Goal: Task Accomplishment & Management: Manage account settings

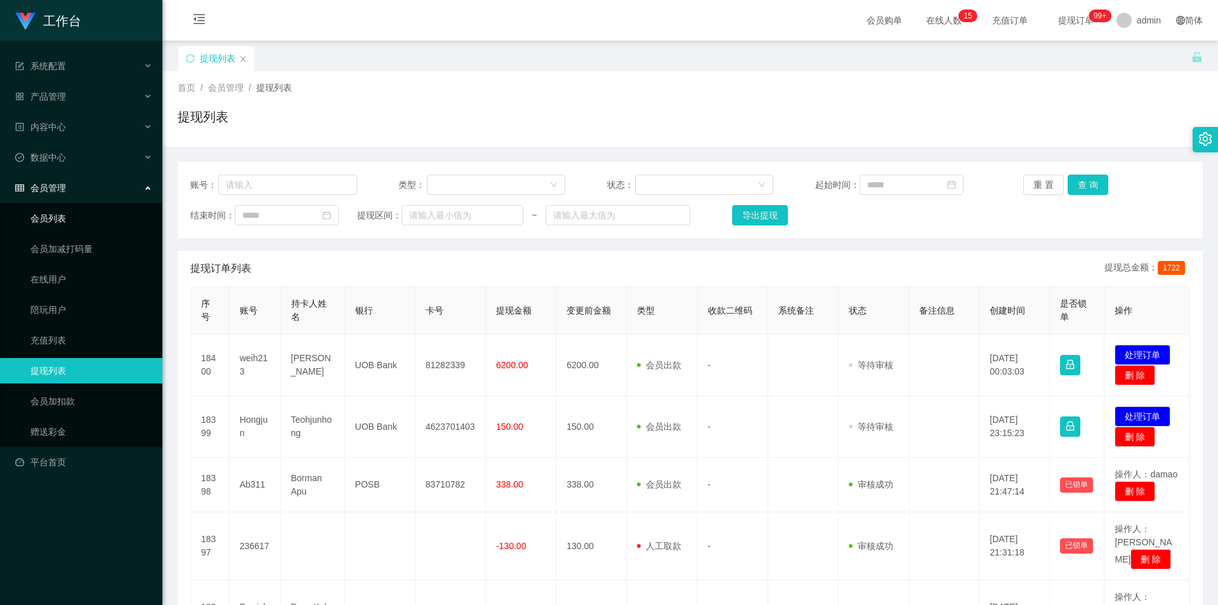
click at [68, 218] on link "会员列表" at bounding box center [91, 218] width 122 height 25
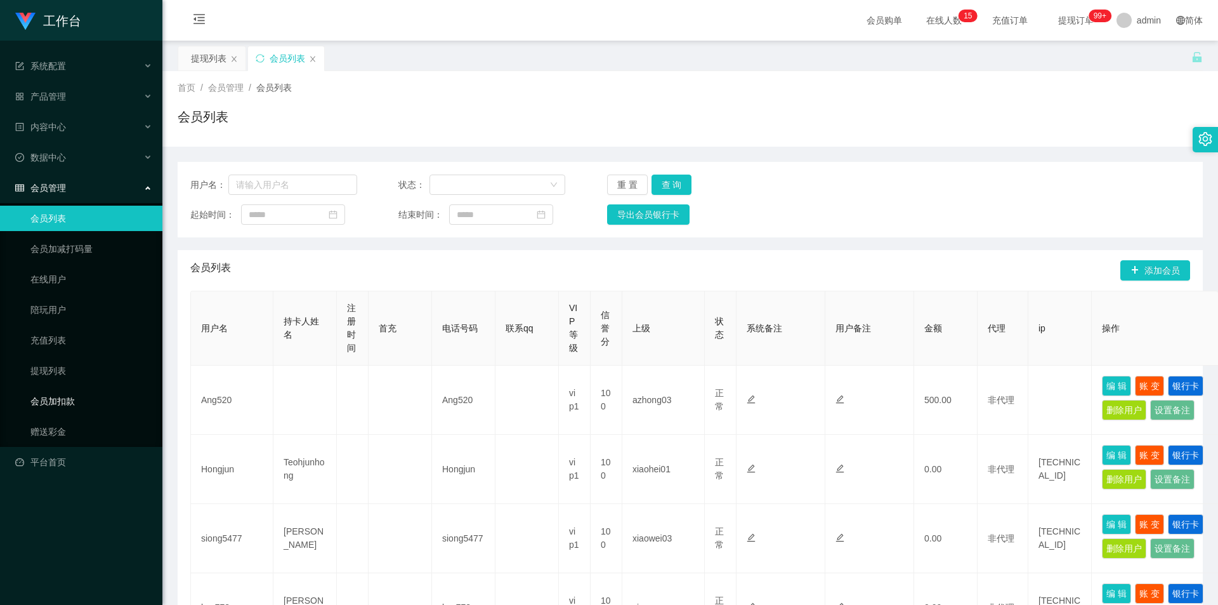
click at [62, 402] on link "会员加扣款" at bounding box center [91, 400] width 122 height 25
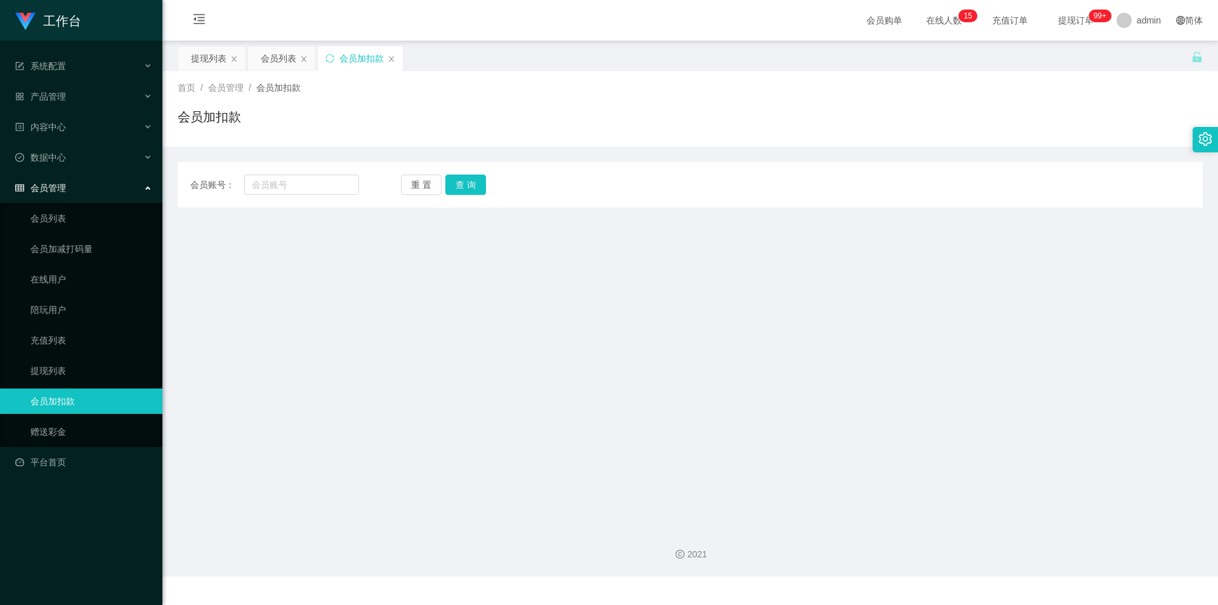
drag, startPoint x: 350, startPoint y: 58, endPoint x: 349, endPoint y: 68, distance: 9.5
click at [350, 58] on div "会员加扣款" at bounding box center [361, 58] width 44 height 24
click at [261, 178] on input "text" at bounding box center [301, 184] width 115 height 20
paste input "Yu870228"
type input "Yu870228"
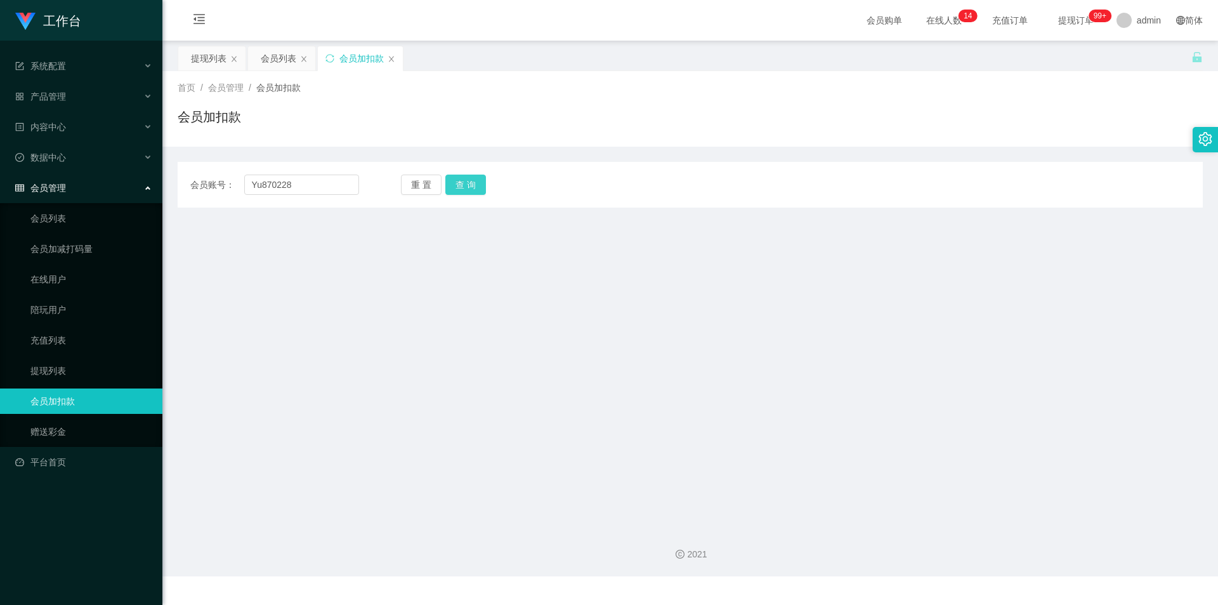
click at [469, 186] on button "查 询" at bounding box center [465, 184] width 41 height 20
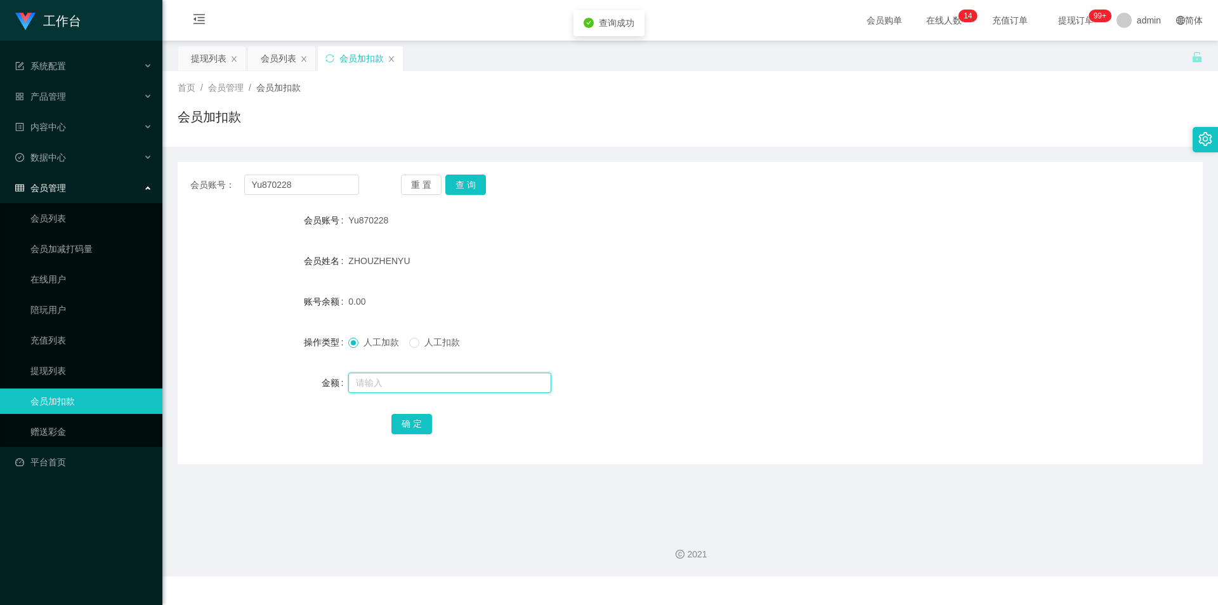
click at [365, 386] on input "text" at bounding box center [449, 382] width 203 height 20
type input "1000"
click at [398, 423] on button "确 定" at bounding box center [411, 424] width 41 height 20
click at [522, 258] on div "ZHOUZHENYU" at bounding box center [647, 260] width 598 height 25
click at [279, 46] on div "会员列表" at bounding box center [279, 58] width 36 height 24
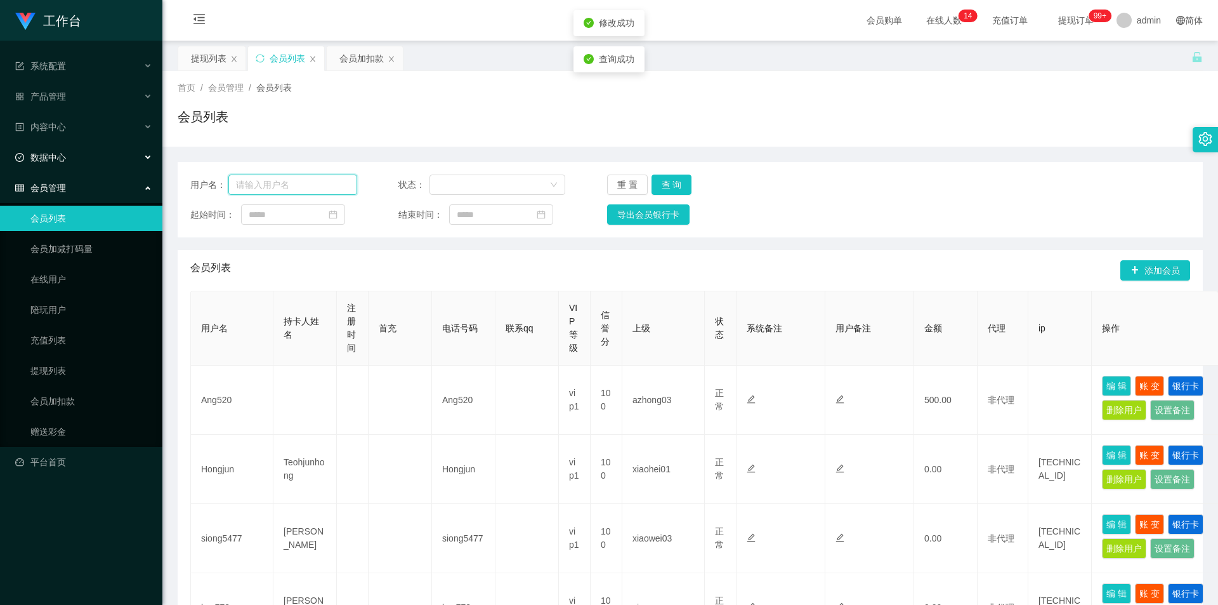
drag, startPoint x: 64, startPoint y: 172, endPoint x: 0, endPoint y: 154, distance: 66.5
click at [0, 154] on section "工作台 系统配置 产品管理 内容中心 数据中心 会员管理 会员列表 会员加减打码量 在线用户 陪玩用户 充值列表 提现列表 会员加扣款 赠送彩金 平台首页 保…" at bounding box center [609, 578] width 1218 height 1156
paste input "Yu870228"
type input "Yu870228"
drag, startPoint x: 664, startPoint y: 185, endPoint x: 672, endPoint y: 187, distance: 8.5
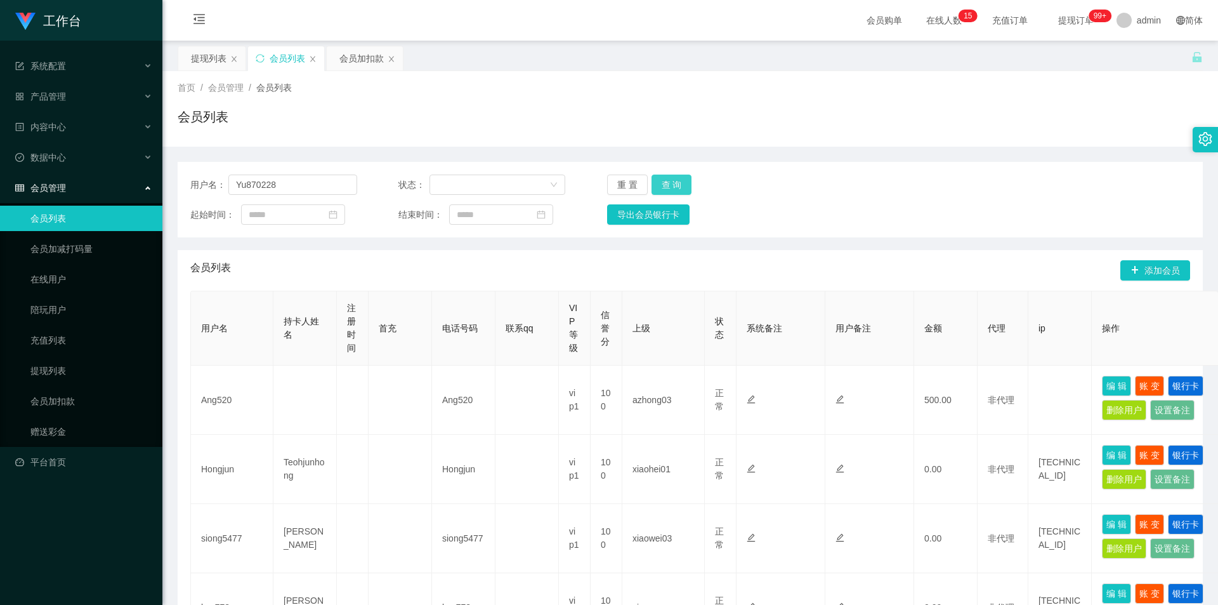
click at [664, 185] on button "查 询" at bounding box center [671, 184] width 41 height 20
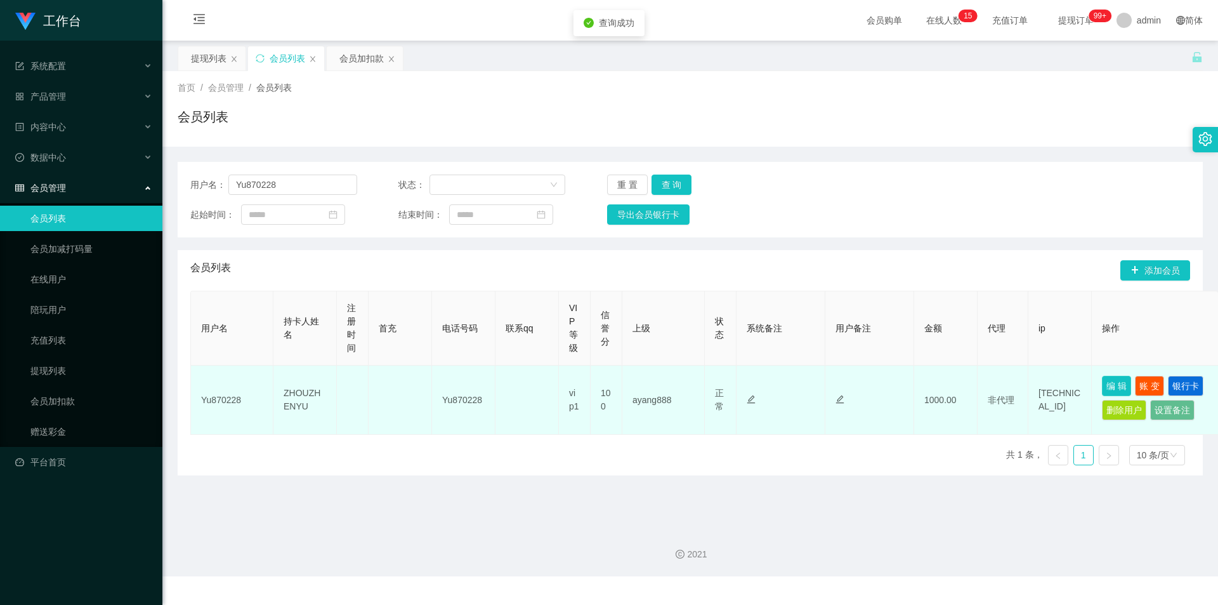
click at [1116, 383] on button "编 辑" at bounding box center [1116, 386] width 29 height 20
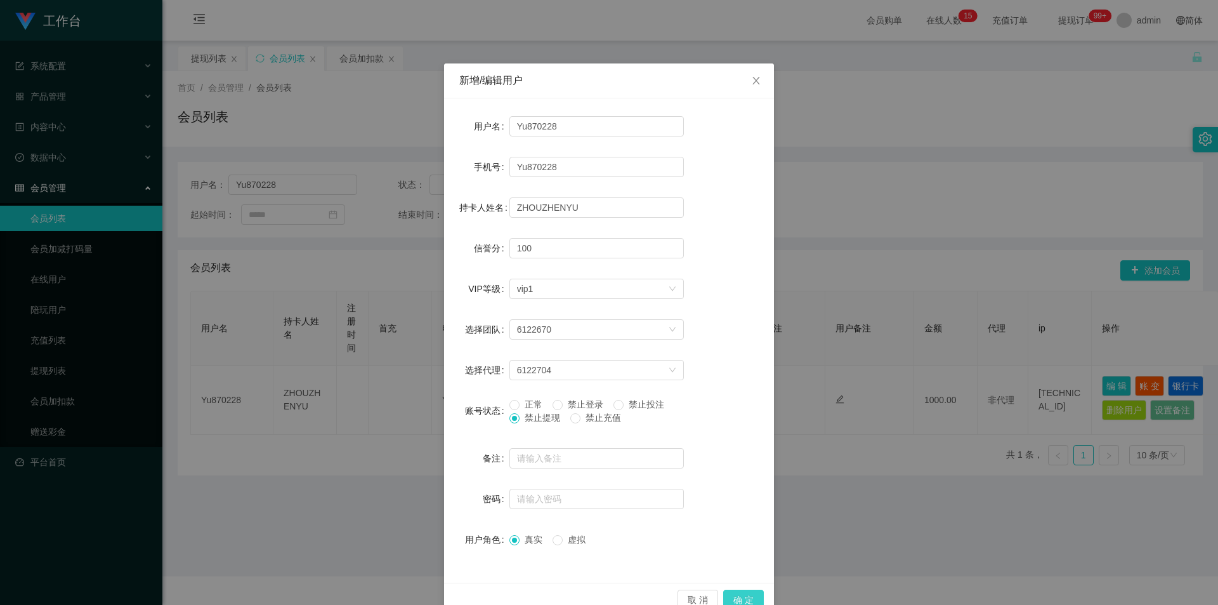
click at [736, 593] on button "确 定" at bounding box center [743, 599] width 41 height 20
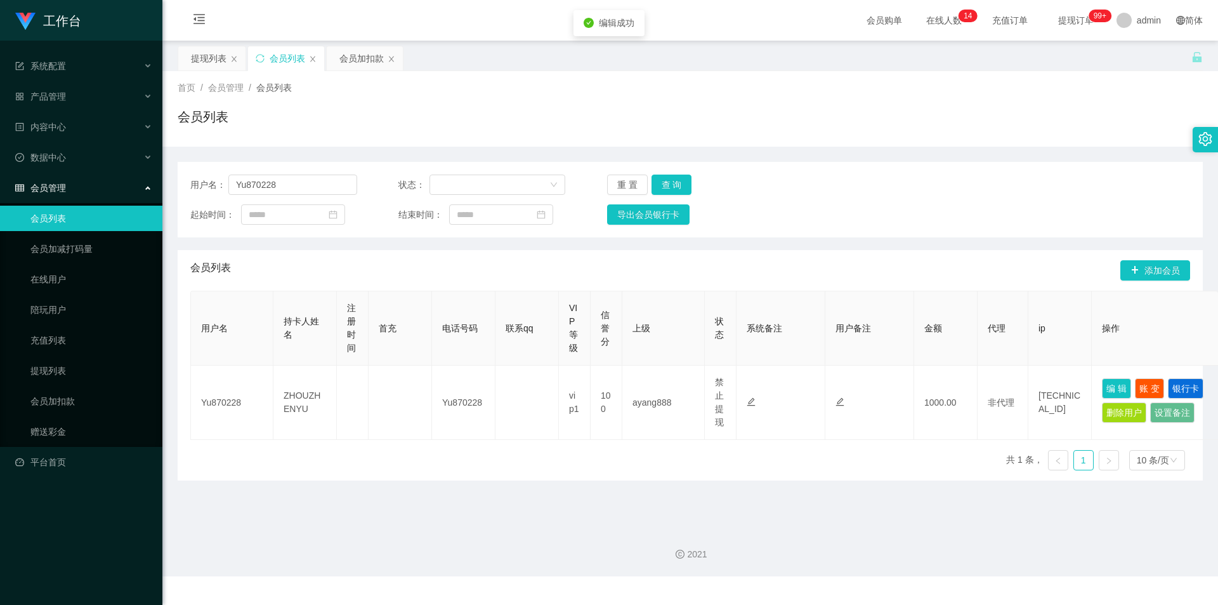
click at [737, 510] on main "关闭左侧 关闭右侧 关闭其它 刷新页面 提现列表 会员列表 会员加扣款 首页 / 会员管理 / 会员列表 / 会员列表 用户名： Yu870228 状态： 重…" at bounding box center [690, 279] width 1056 height 476
click at [905, 136] on div "会员列表" at bounding box center [690, 121] width 1025 height 29
click at [912, 150] on div "用户名： Yu870228 状态： 重 置 查 询 起始时间： 结束时间： 导出会员银行卡 会员列表 添加会员 用户名 持卡人姓名 注册时间 首充 电话号码 …" at bounding box center [690, 314] width 1025 height 334
click at [973, 140] on div "首页 / 会员管理 / 会员列表 / 会员列表" at bounding box center [690, 108] width 1056 height 75
click at [363, 51] on div "会员加扣款" at bounding box center [361, 58] width 44 height 24
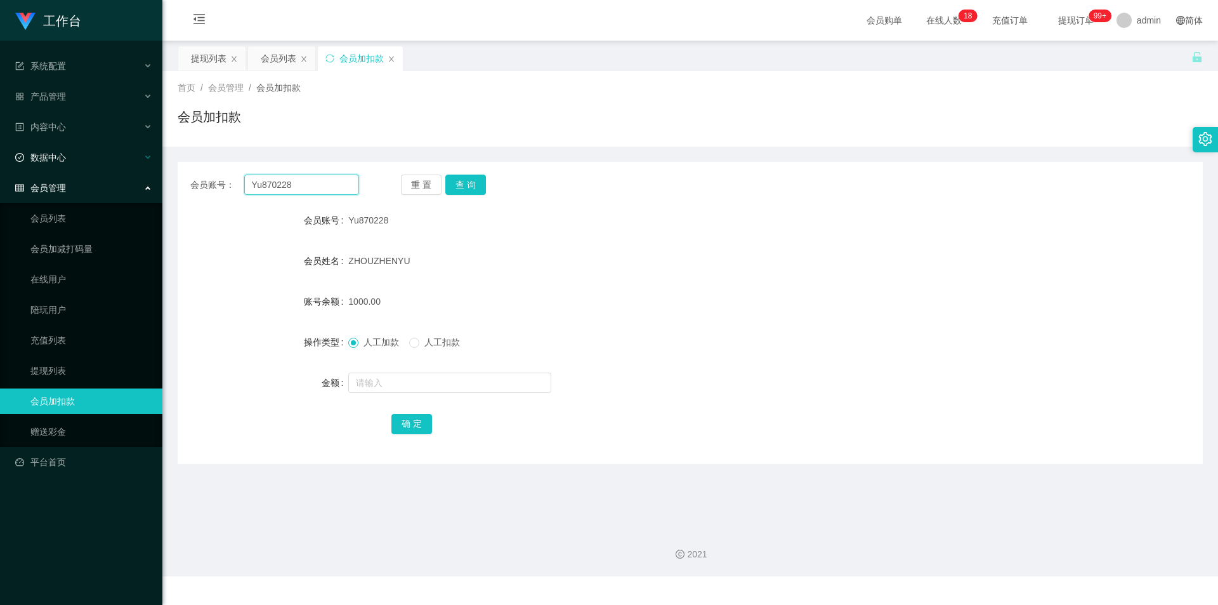
drag, startPoint x: 316, startPoint y: 188, endPoint x: 0, endPoint y: 159, distance: 317.2
click at [0, 159] on section "工作台 系统配置 产品管理 内容中心 数据中心 会员管理 会员列表 会员加减打码量 在线用户 陪玩用户 充值列表 提现列表 会员加扣款 赠送彩金 平台首页 保…" at bounding box center [609, 288] width 1218 height 576
paste input "Nora1900"
type input "Nora1900"
click at [470, 180] on button "查 询" at bounding box center [465, 184] width 41 height 20
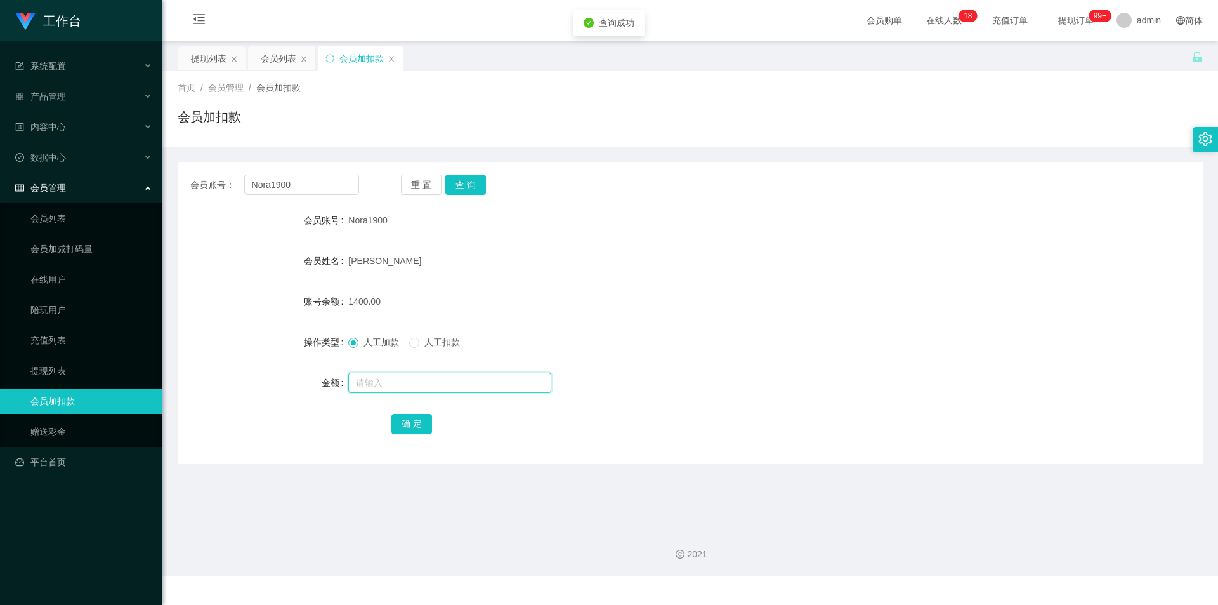
click at [388, 380] on input "text" at bounding box center [449, 382] width 203 height 20
type input "3000"
click at [410, 424] on button "确 定" at bounding box center [411, 424] width 41 height 20
click at [622, 268] on div "[PERSON_NAME]" at bounding box center [647, 260] width 598 height 25
click at [703, 170] on div "会员账号： Nora1900 重 置 查 询 会员账号 Nora1900 会员姓名 [PERSON_NAME] 账号余额 4400.00 操作类型 人工加款 …" at bounding box center [690, 313] width 1025 height 302
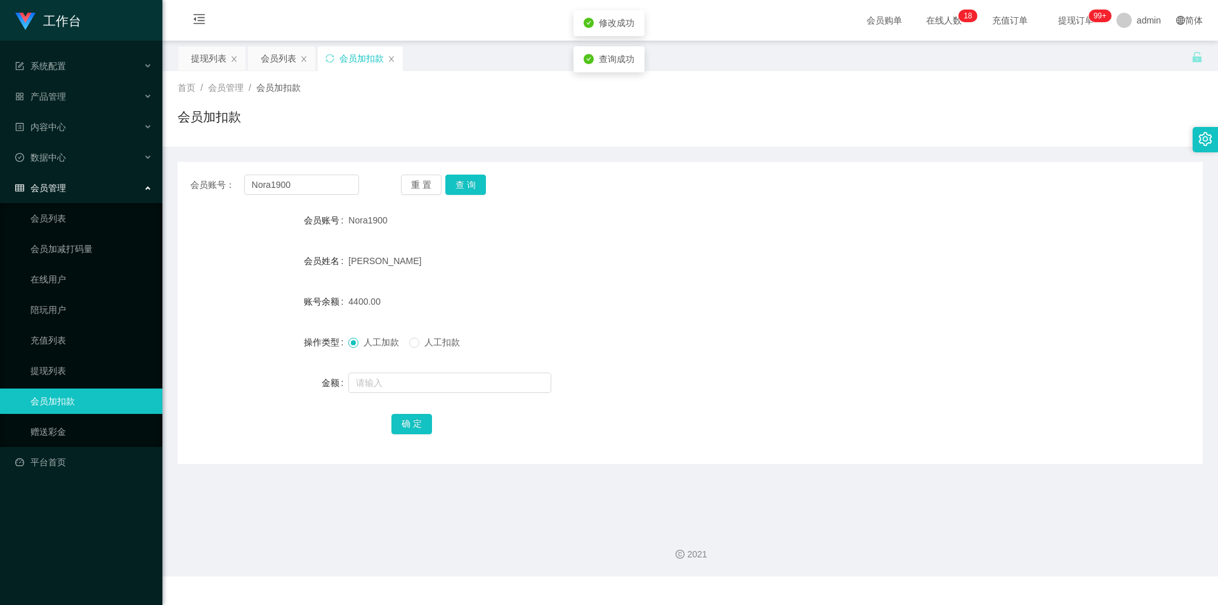
click at [794, 107] on div "首页 / 会员管理 / 会员加扣款 / 会员加扣款" at bounding box center [690, 108] width 1025 height 55
click at [85, 65] on div "系统配置" at bounding box center [81, 65] width 162 height 25
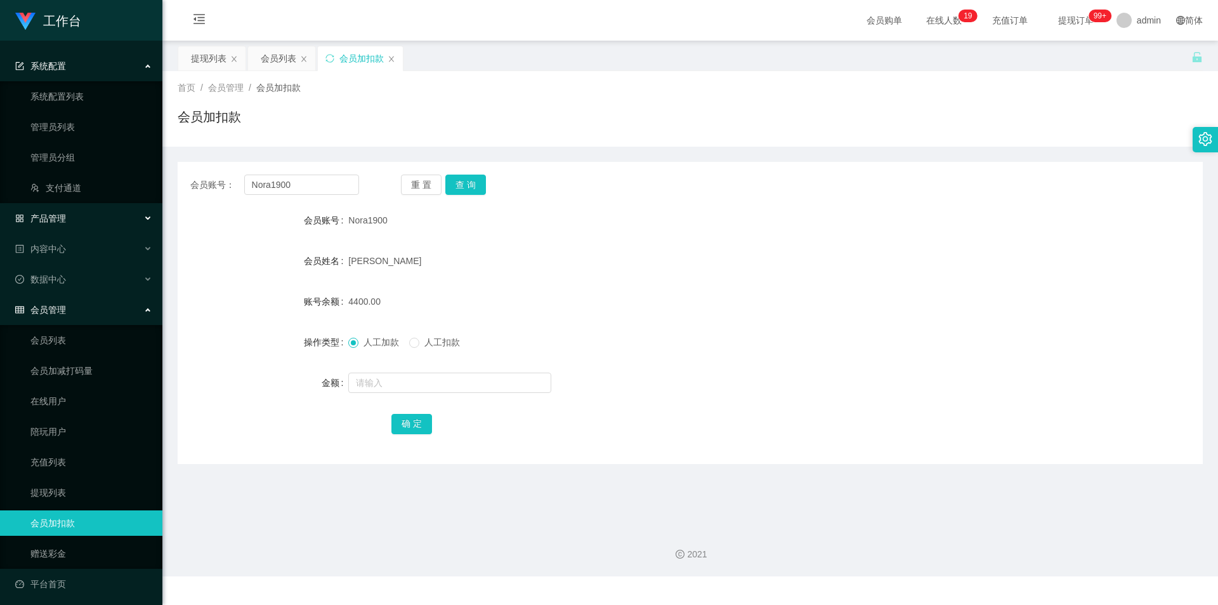
click at [67, 224] on div "产品管理" at bounding box center [81, 218] width 162 height 25
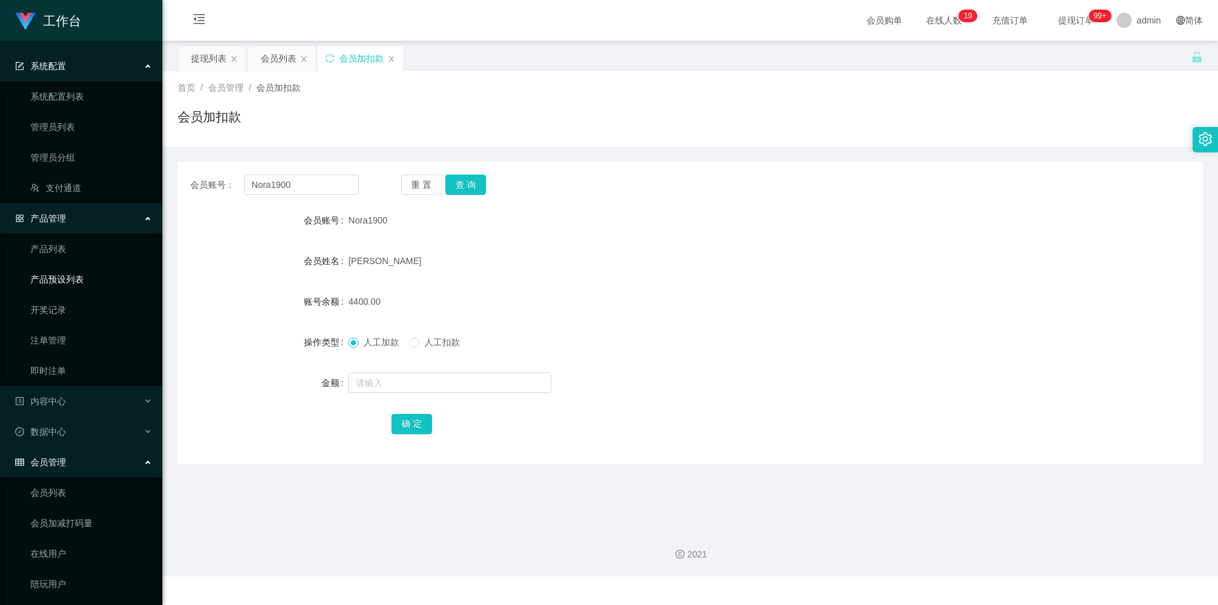
click at [84, 280] on link "产品预设列表" at bounding box center [91, 278] width 122 height 25
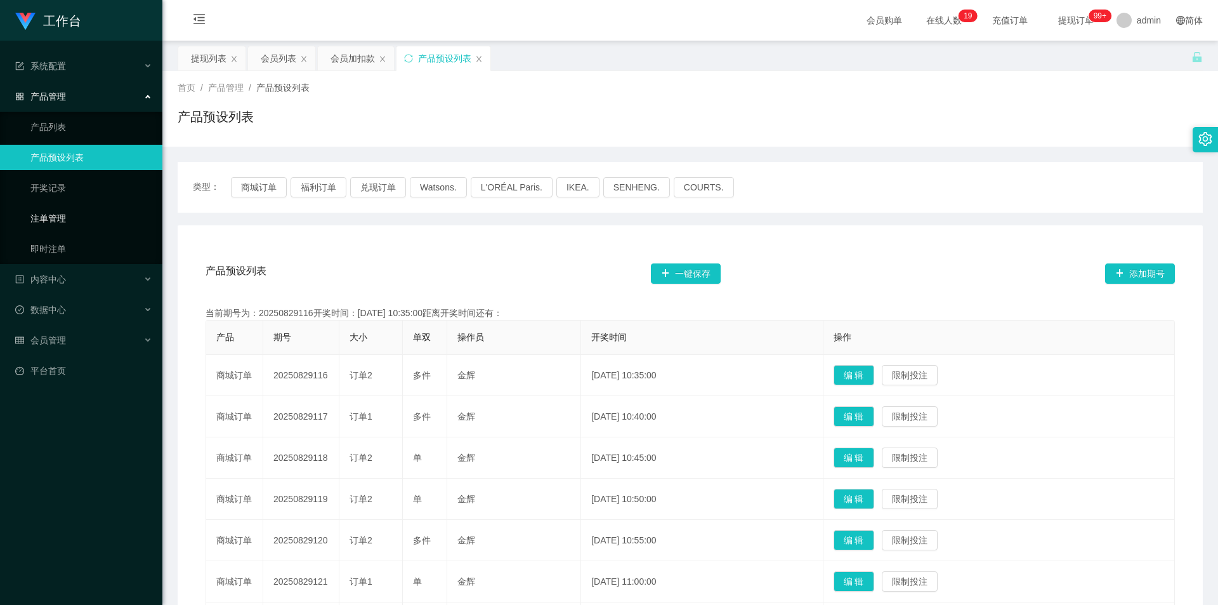
click at [69, 221] on link "注单管理" at bounding box center [91, 218] width 122 height 25
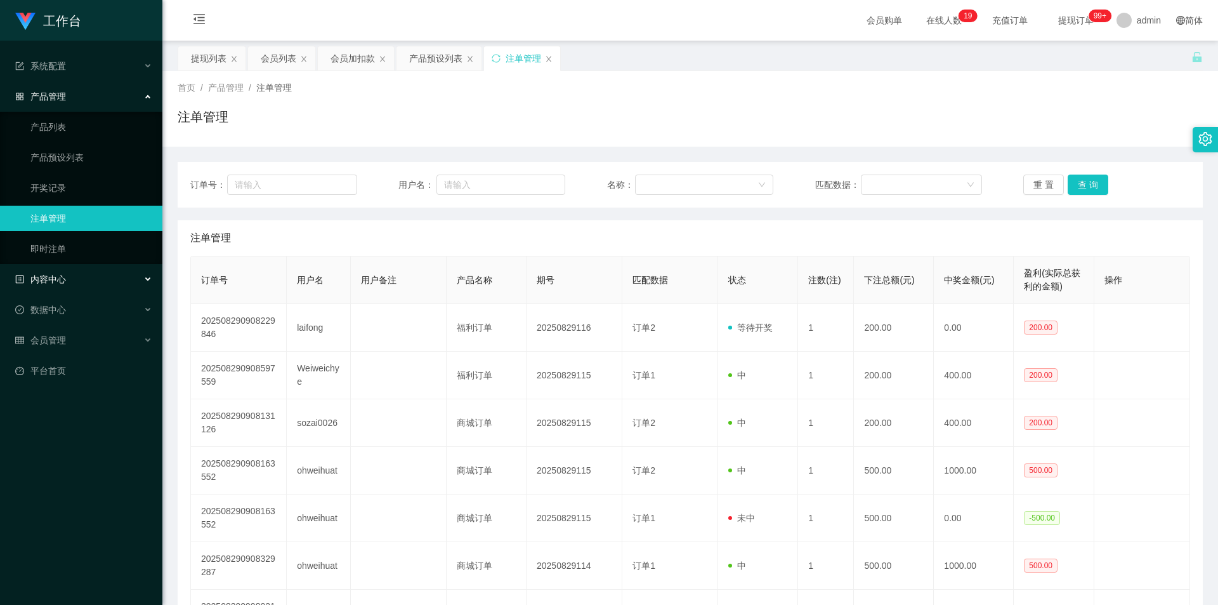
click at [83, 277] on div "内容中心" at bounding box center [81, 278] width 162 height 25
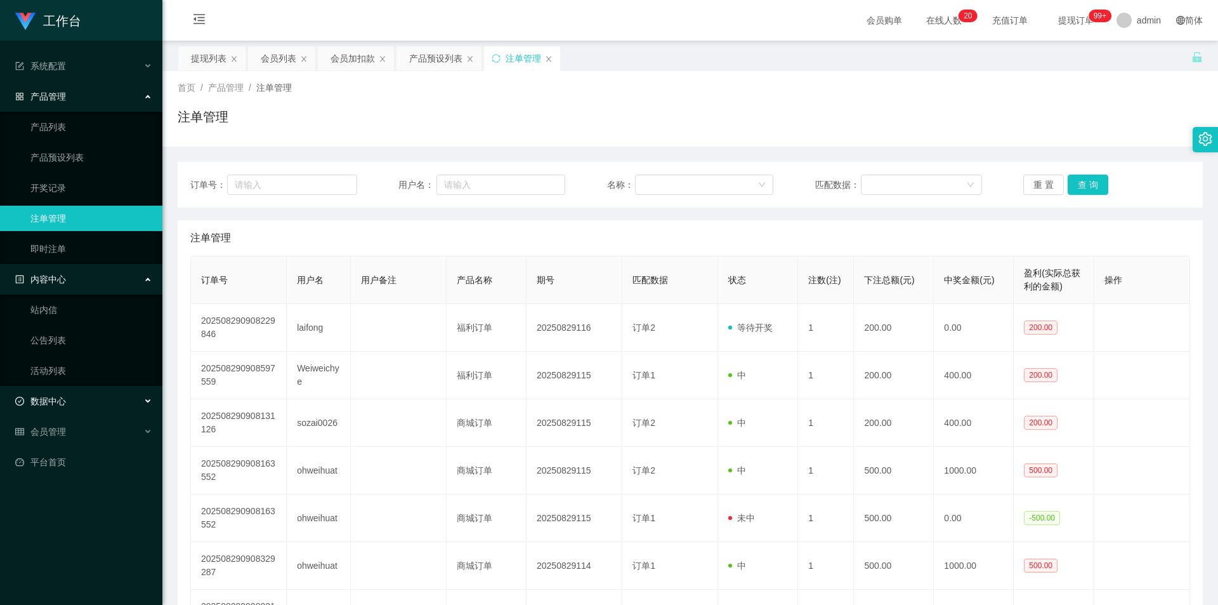
click at [74, 407] on div "数据中心" at bounding box center [81, 400] width 162 height 25
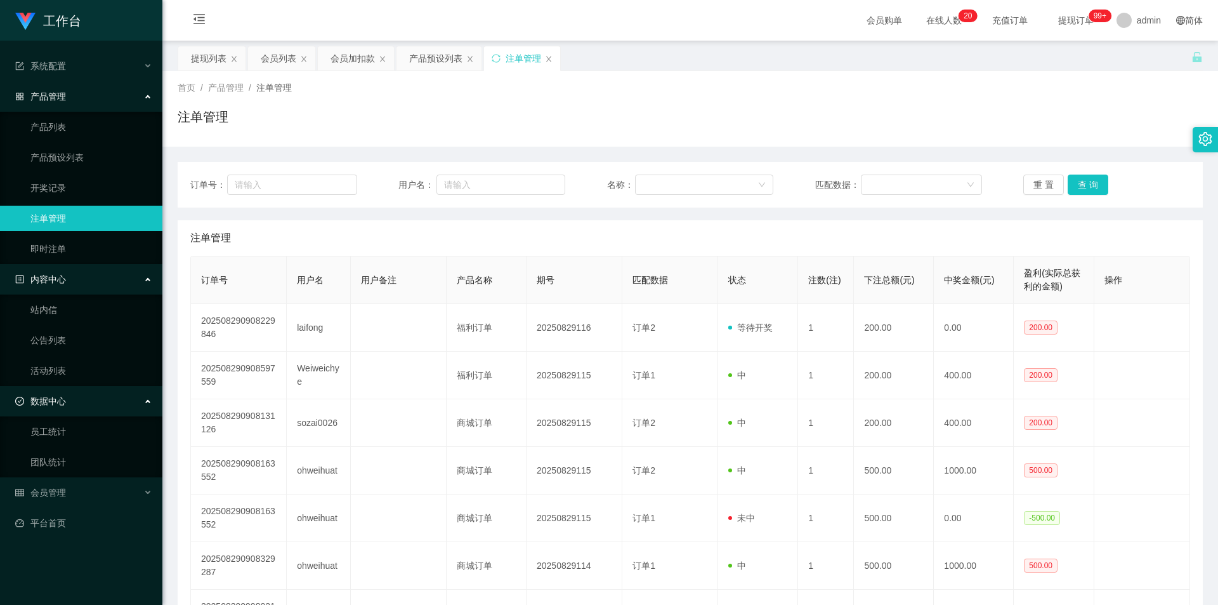
click at [580, 127] on div "注单管理" at bounding box center [690, 121] width 1025 height 29
click at [899, 103] on div "首页 / 产品管理 / 注单管理 / 注单管理" at bounding box center [690, 108] width 1025 height 55
click at [354, 63] on div "会员加扣款" at bounding box center [352, 58] width 44 height 24
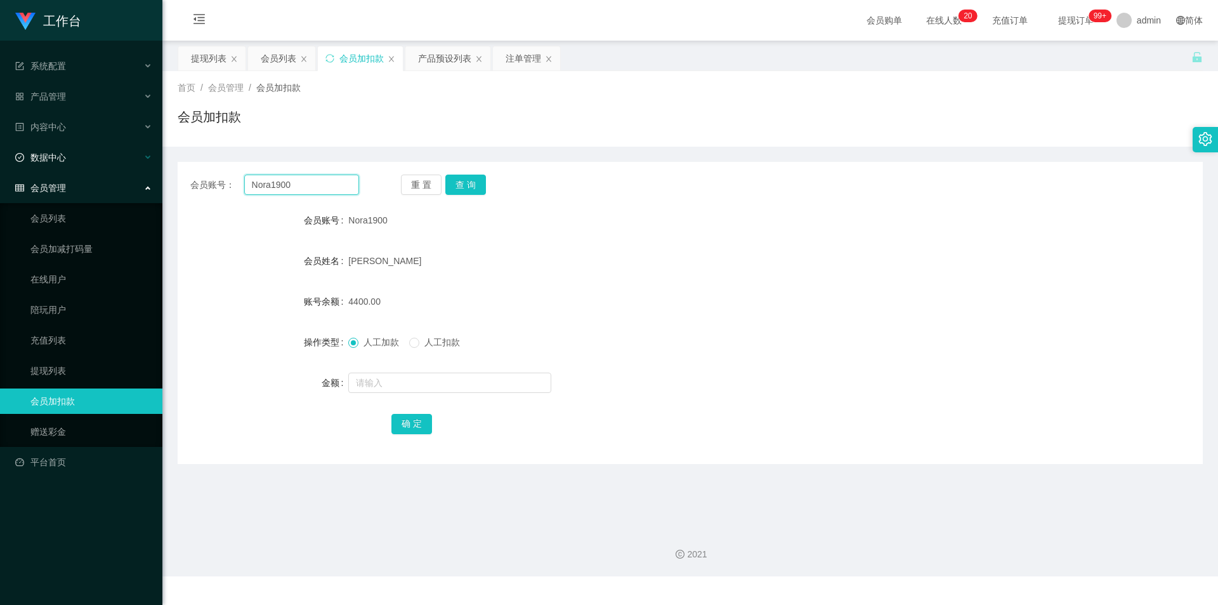
drag, startPoint x: 308, startPoint y: 185, endPoint x: 29, endPoint y: 170, distance: 278.9
click at [29, 170] on section "工作台 系统配置 系统配置列表 管理员列表 管理员分组 支付通道 产品管理 产品列表 产品预设列表 开奖记录 注单管理 即时注单 内容中心 站内信 公告列表 …" at bounding box center [609, 288] width 1218 height 576
paste input "hugopann"
type input "hugopann"
click at [462, 179] on button "查 询" at bounding box center [465, 184] width 41 height 20
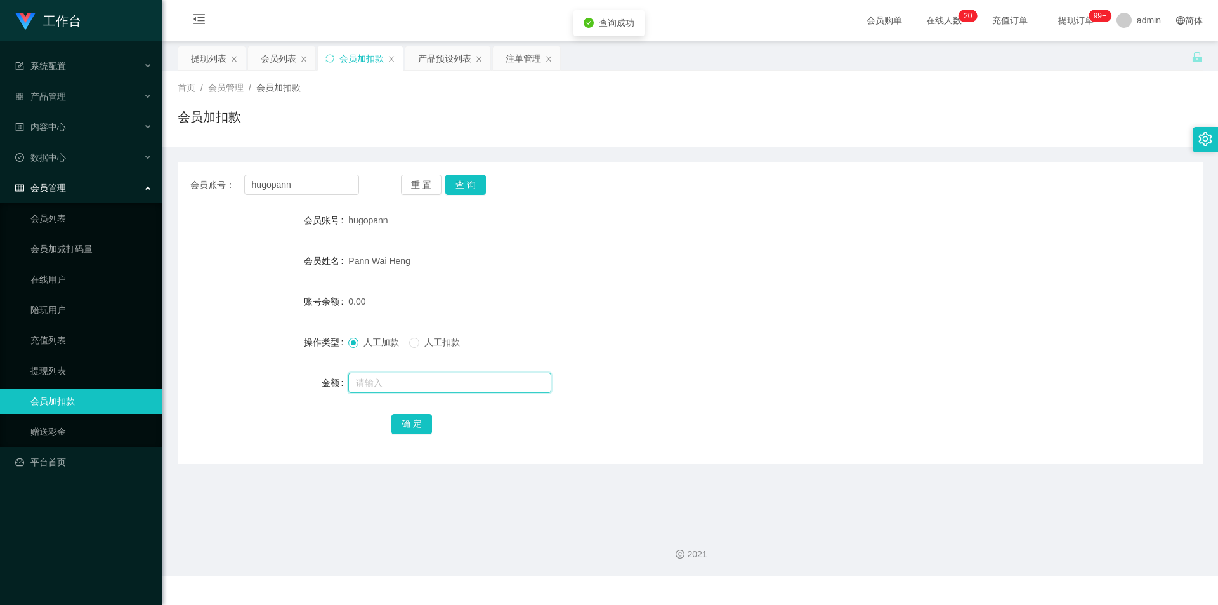
click at [385, 388] on input "text" at bounding box center [449, 382] width 203 height 20
type input "500"
click at [402, 428] on button "确 定" at bounding box center [411, 424] width 41 height 20
click at [607, 218] on div "hugopann" at bounding box center [647, 219] width 598 height 25
drag, startPoint x: 412, startPoint y: 101, endPoint x: 314, endPoint y: 91, distance: 98.8
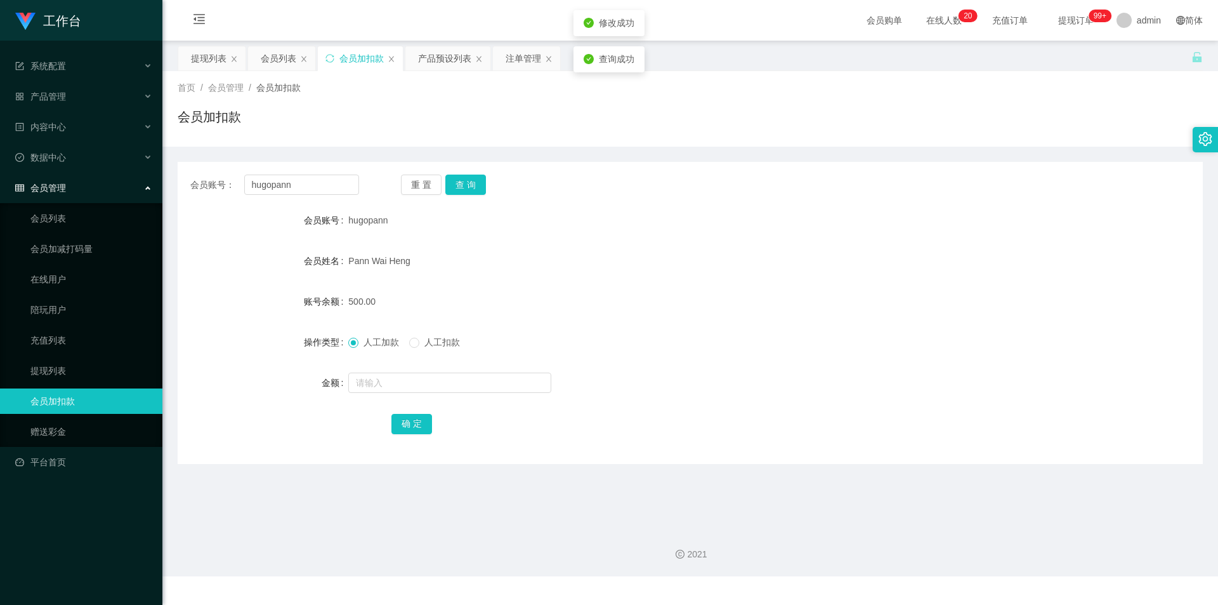
click at [410, 101] on div "首页 / 会员管理 / 会员加扣款 / 会员加扣款" at bounding box center [690, 108] width 1025 height 55
click at [272, 65] on div "会员列表" at bounding box center [279, 58] width 36 height 24
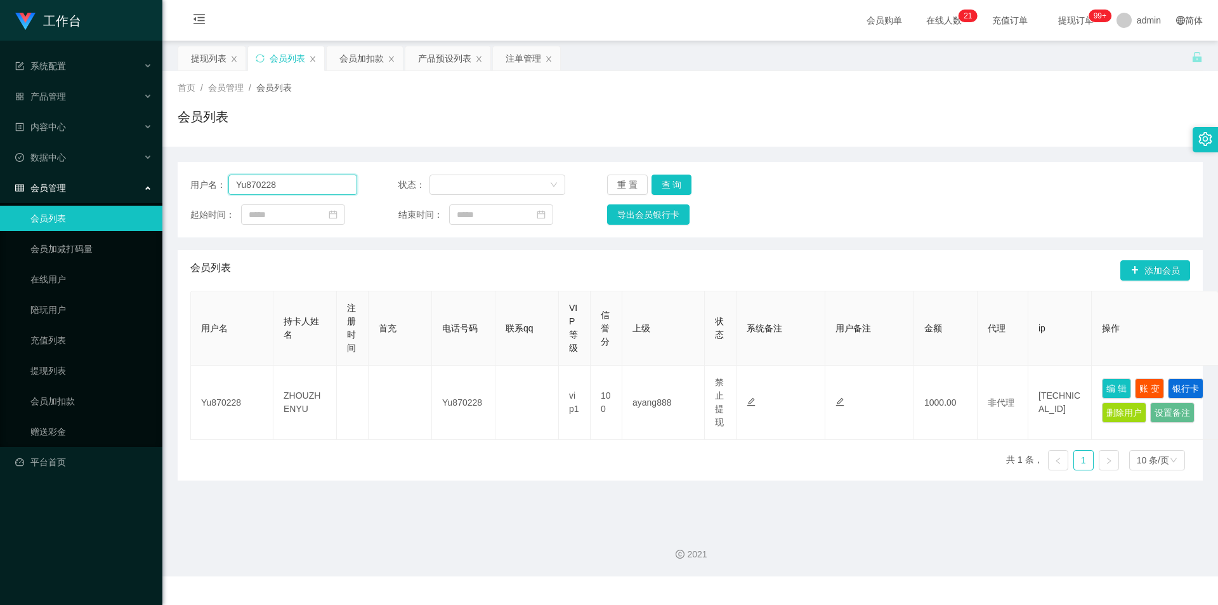
drag, startPoint x: 54, startPoint y: 178, endPoint x: 120, endPoint y: 180, distance: 66.0
click at [32, 175] on section "工作台 系统配置 系统配置列表 管理员列表 管理员分组 支付通道 产品管理 产品列表 产品预设列表 开奖记录 注单管理 即时注单 内容中心 站内信 公告列表 …" at bounding box center [609, 288] width 1218 height 576
paste input "hugopann"
type input "hugopann"
click at [670, 180] on button "查 询" at bounding box center [671, 184] width 41 height 20
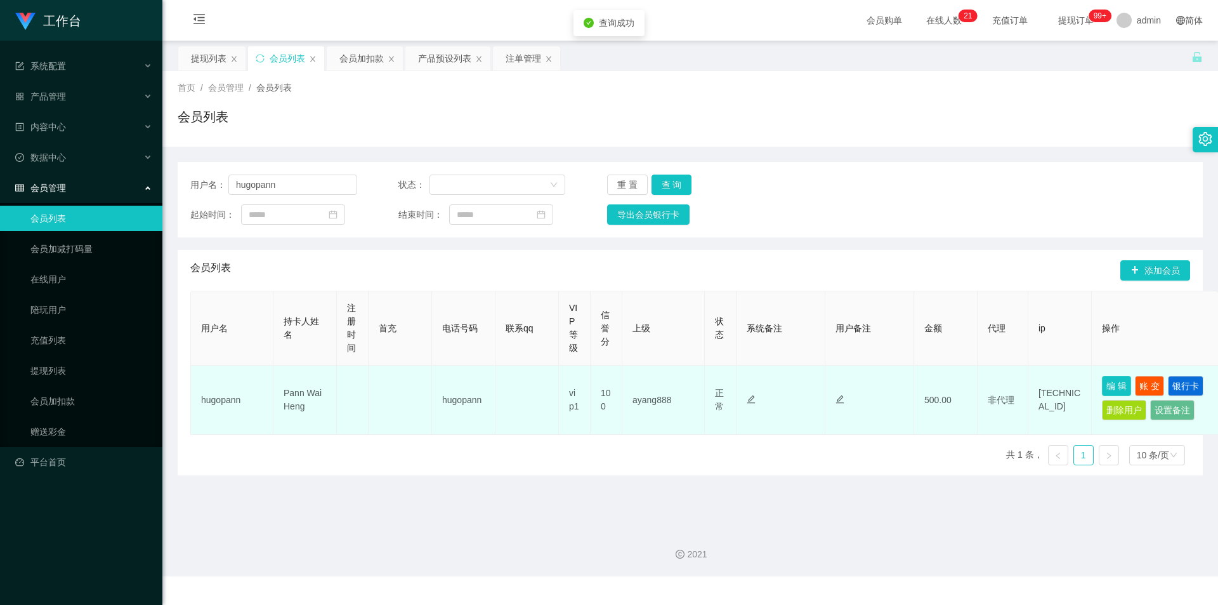
click at [1115, 387] on button "编 辑" at bounding box center [1116, 386] width 29 height 20
type input "hugopann"
type input "Pann Wai Heng"
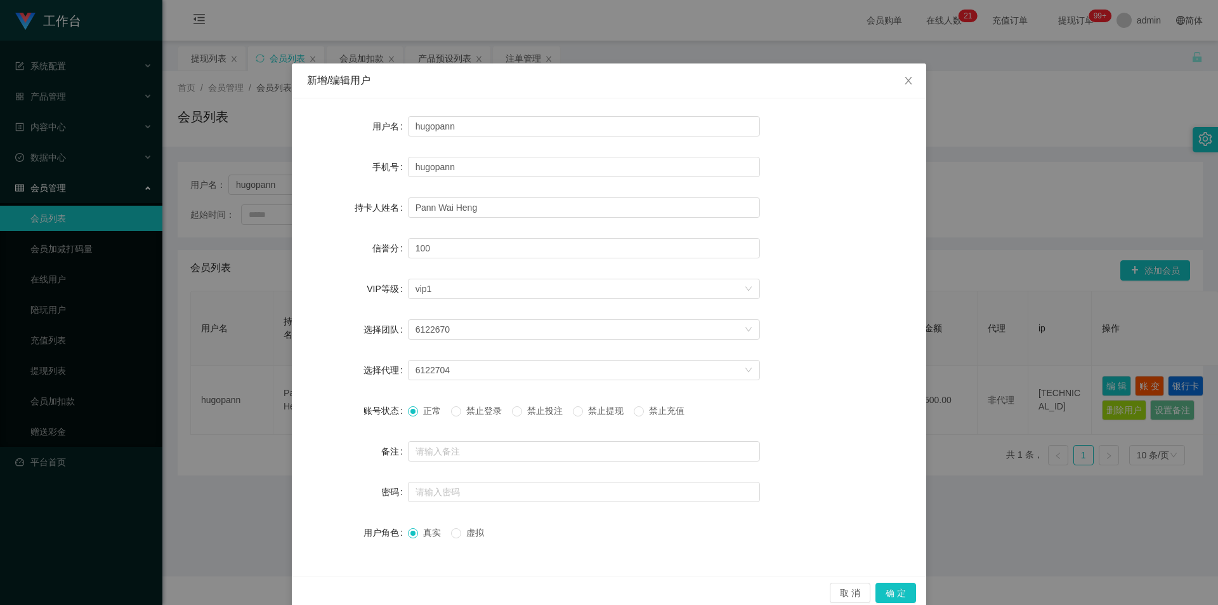
click at [586, 407] on span "禁止提现" at bounding box center [606, 410] width 46 height 10
click at [889, 591] on button "确 定" at bounding box center [895, 592] width 41 height 20
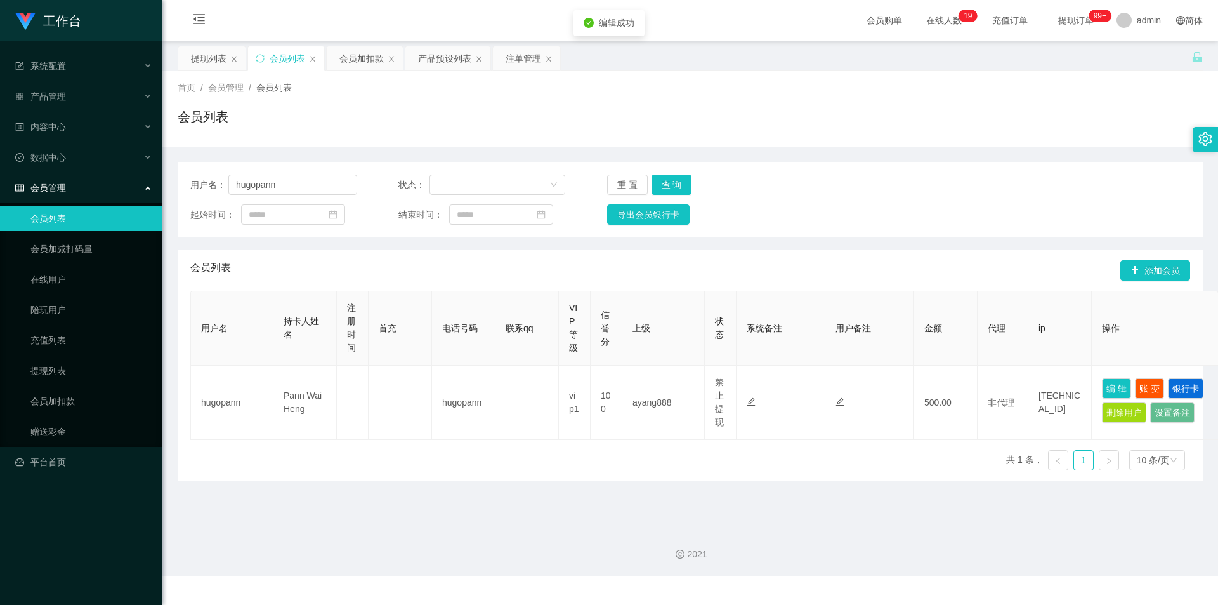
click at [834, 469] on div "用户名 持卡人姓名 注册时间 首充 电话号码 联系qq VIP等级 信誉分 上级 状态 系统备注 用户备注 金额 代理 ip 操作 hugopann Pann…" at bounding box center [690, 386] width 1000 height 190
click at [847, 207] on div "起始时间： 结束时间： 导出会员银行卡" at bounding box center [690, 214] width 1000 height 20
click at [527, 109] on div "会员列表" at bounding box center [690, 121] width 1025 height 29
click at [370, 56] on div "会员加扣款" at bounding box center [361, 58] width 44 height 24
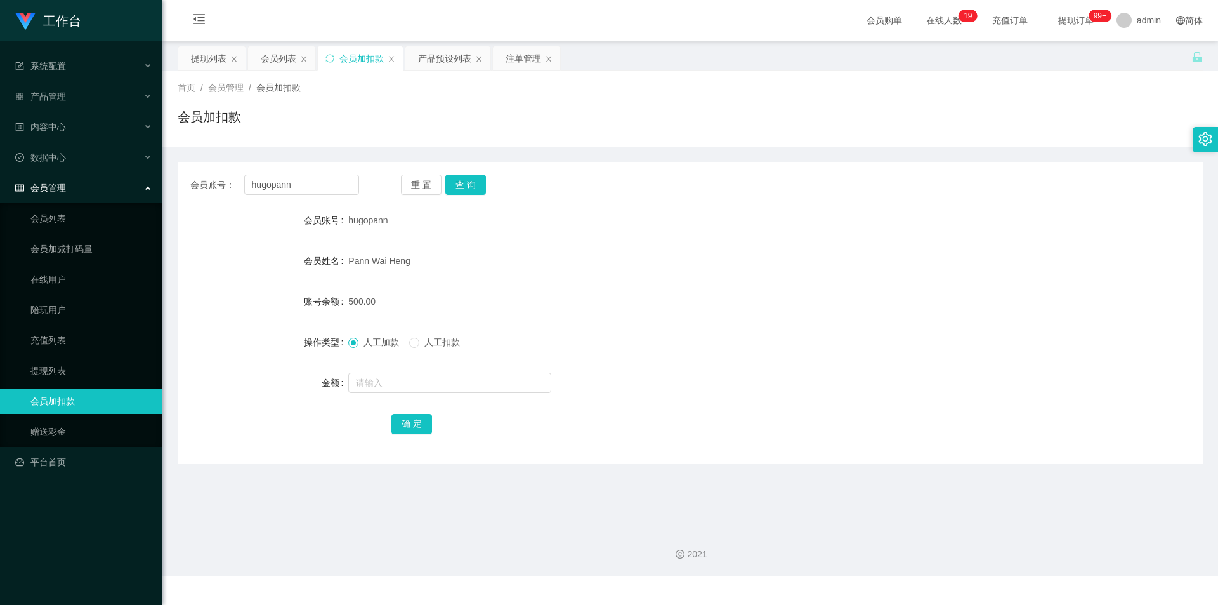
drag, startPoint x: 881, startPoint y: 135, endPoint x: 1037, endPoint y: 124, distance: 156.5
click at [881, 135] on div "会员加扣款" at bounding box center [690, 121] width 1025 height 29
drag, startPoint x: 317, startPoint y: 186, endPoint x: 0, endPoint y: 167, distance: 317.7
click at [0, 167] on section "工作台 系统配置 系统配置列表 管理员列表 管理员分组 支付通道 产品管理 产品列表 产品预设列表 开奖记录 注单管理 即时注单 内容中心 站内信 公告列表 …" at bounding box center [609, 288] width 1218 height 576
